Goal: Book appointment/travel/reservation

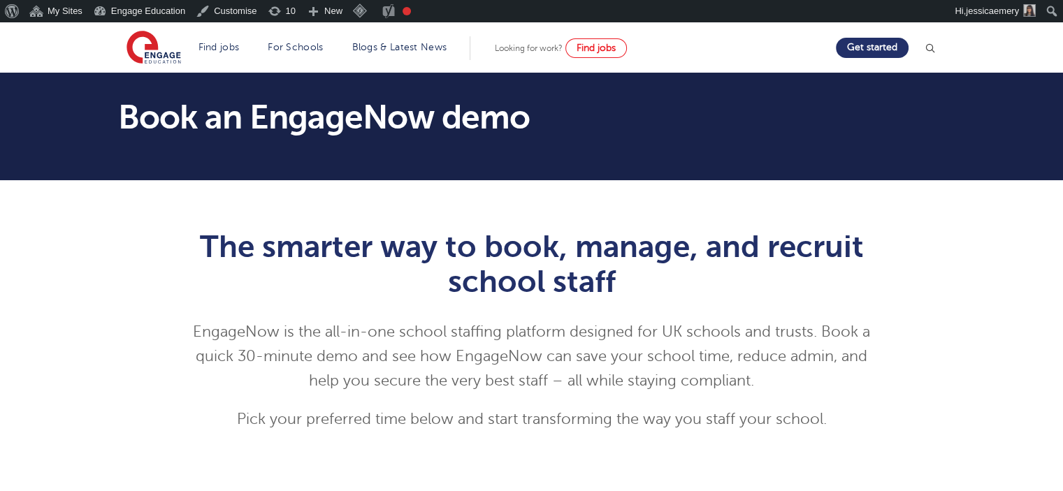
drag, startPoint x: 148, startPoint y: 271, endPoint x: 177, endPoint y: 205, distance: 71.7
click at [122, 174] on section "Book an EngageNow demo" at bounding box center [531, 127] width 1063 height 108
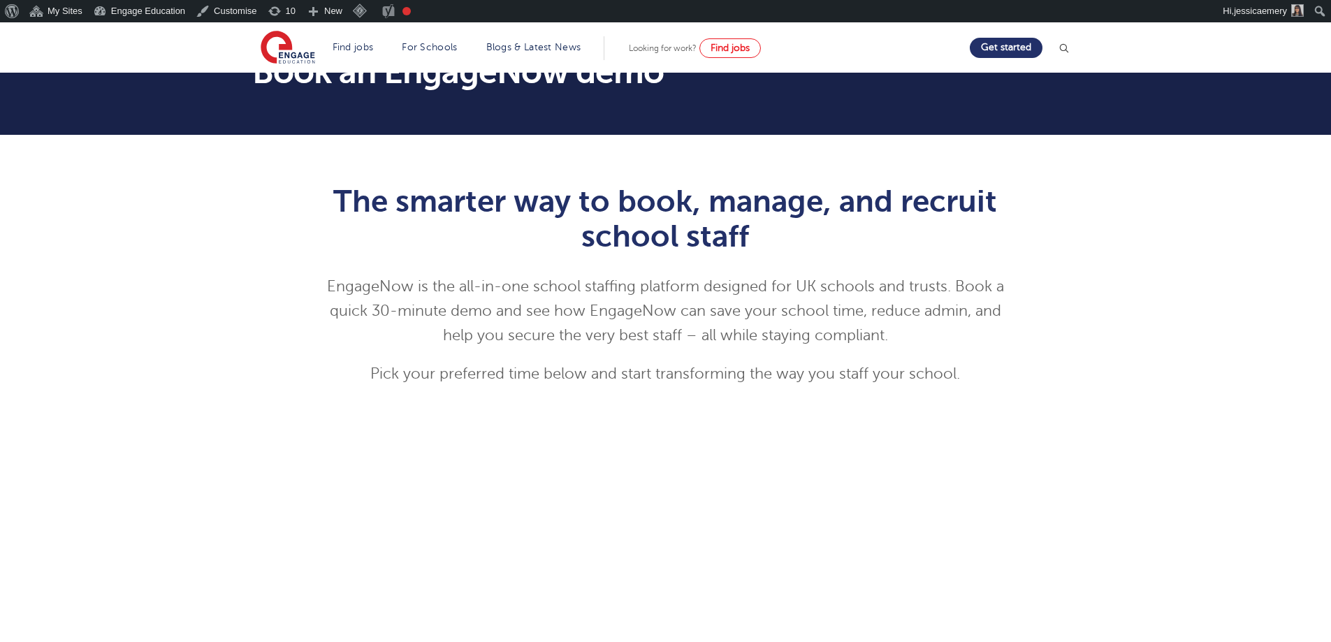
scroll to position [70, 0]
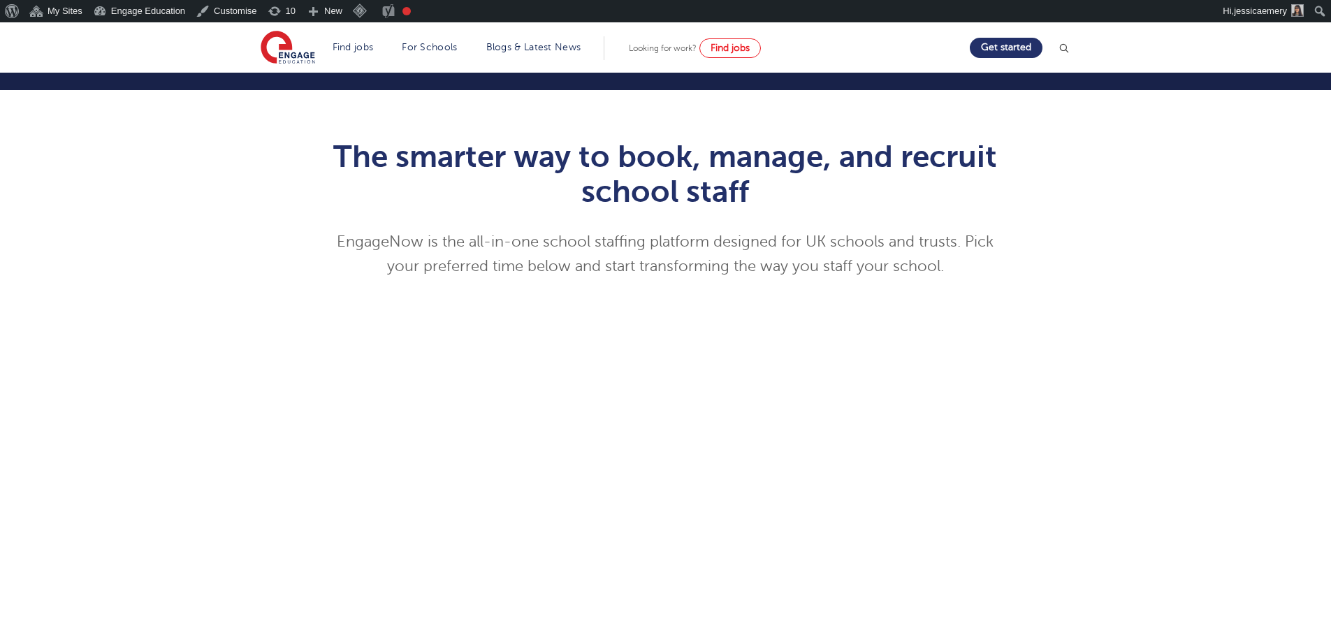
scroll to position [70, 0]
